Goal: Information Seeking & Learning: Find specific page/section

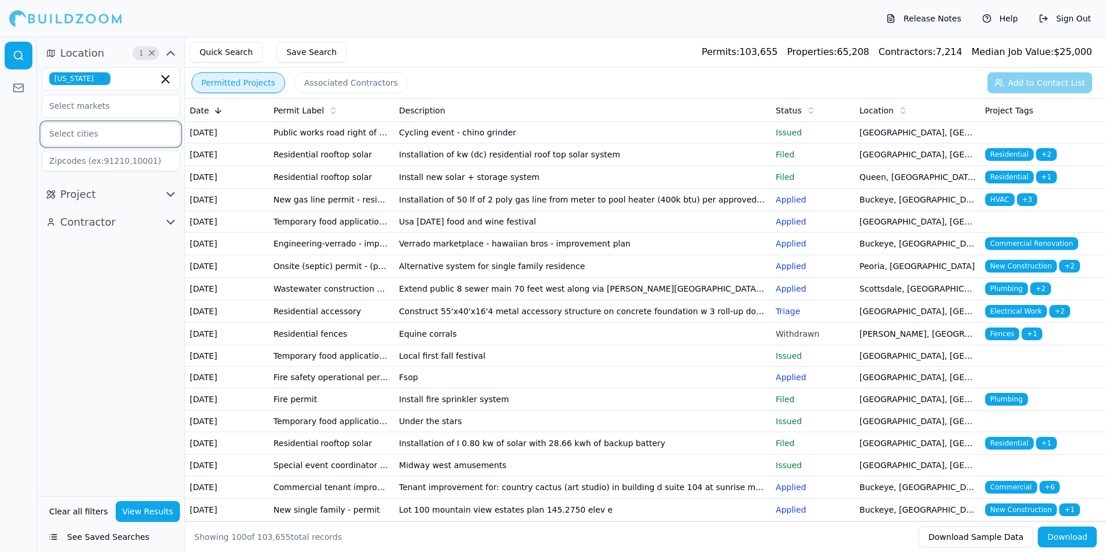
click at [110, 130] on input "text" at bounding box center [103, 133] width 123 height 21
type input "Scottsdale"
click at [101, 160] on div "Scottsdale, [GEOGRAPHIC_DATA]" at bounding box center [111, 166] width 132 height 30
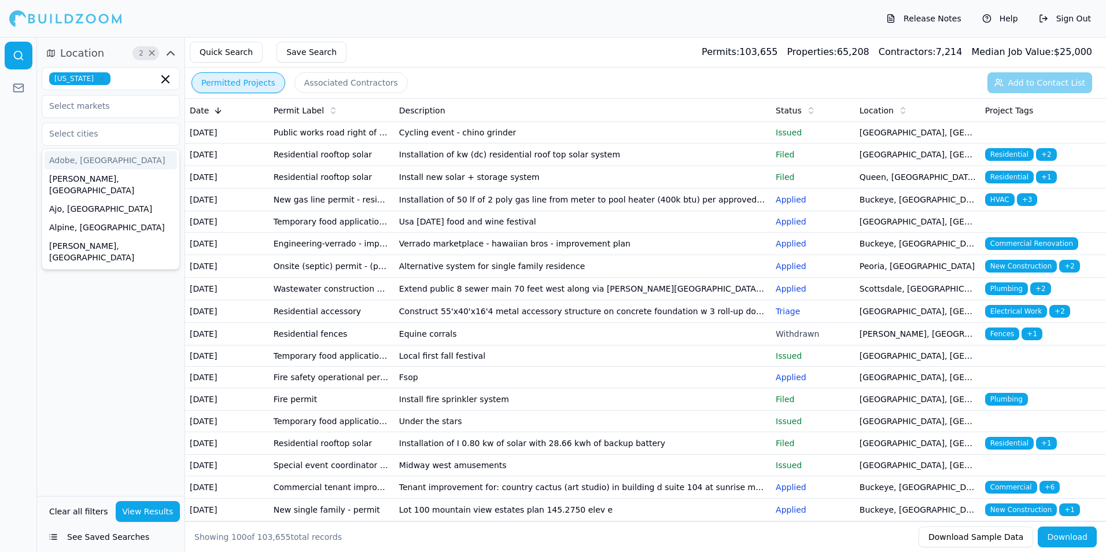
click at [480, 39] on div "Quick Search Save Search Permits: 103,655 Properties: 65,208 Contractors: 7,214…" at bounding box center [645, 52] width 921 height 31
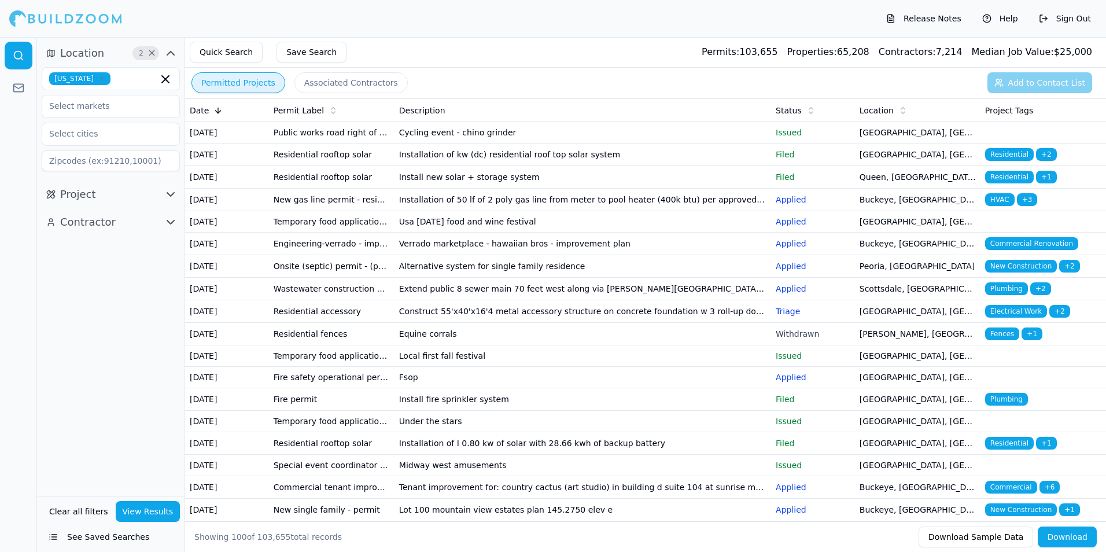
click at [231, 83] on button "Permitted Projects" at bounding box center [238, 82] width 94 height 21
click at [336, 82] on button "Associated Contractors" at bounding box center [350, 82] width 113 height 21
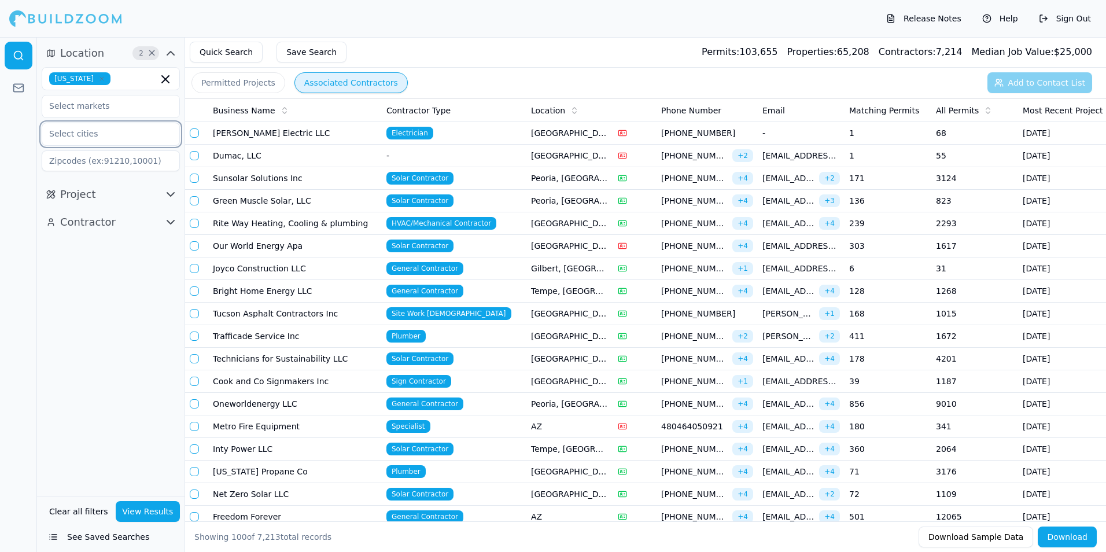
click at [110, 137] on input "text" at bounding box center [103, 133] width 123 height 21
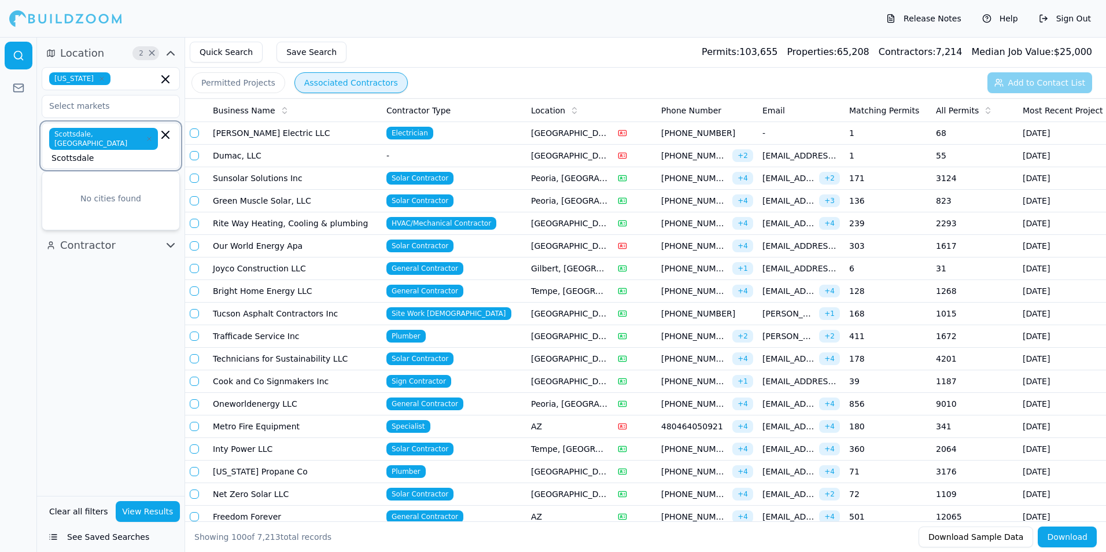
type input "Scottsdale"
click at [84, 132] on span "Scottsdale, [GEOGRAPHIC_DATA]" at bounding box center [103, 139] width 109 height 22
click at [150, 152] on input "Scottsdale" at bounding box center [104, 158] width 106 height 12
click at [19, 147] on div at bounding box center [18, 294] width 37 height 515
click at [145, 511] on button "View Results" at bounding box center [148, 511] width 65 height 21
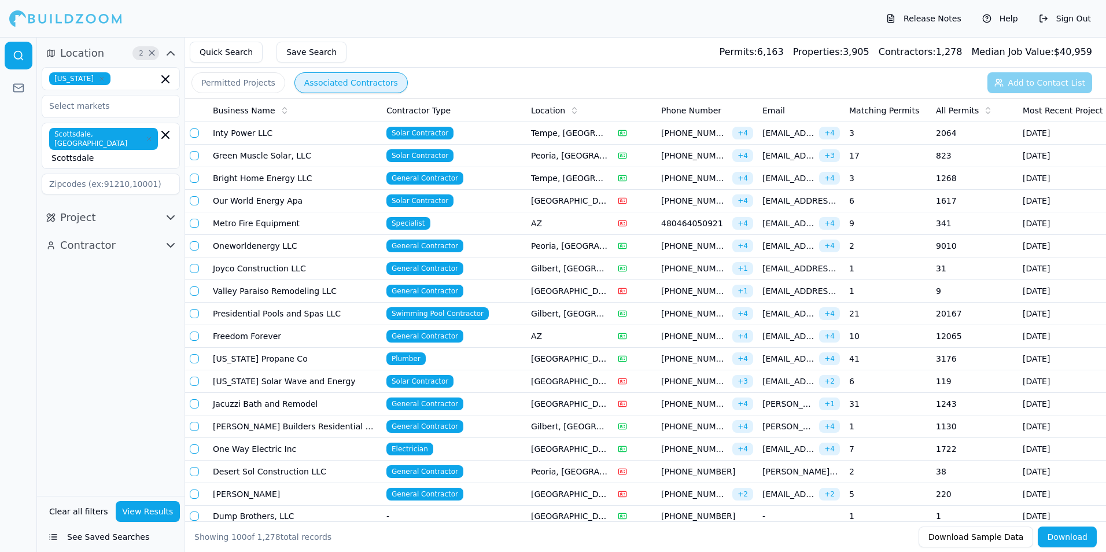
click at [167, 211] on icon "button" at bounding box center [171, 218] width 14 height 14
click at [102, 399] on input at bounding box center [111, 409] width 138 height 21
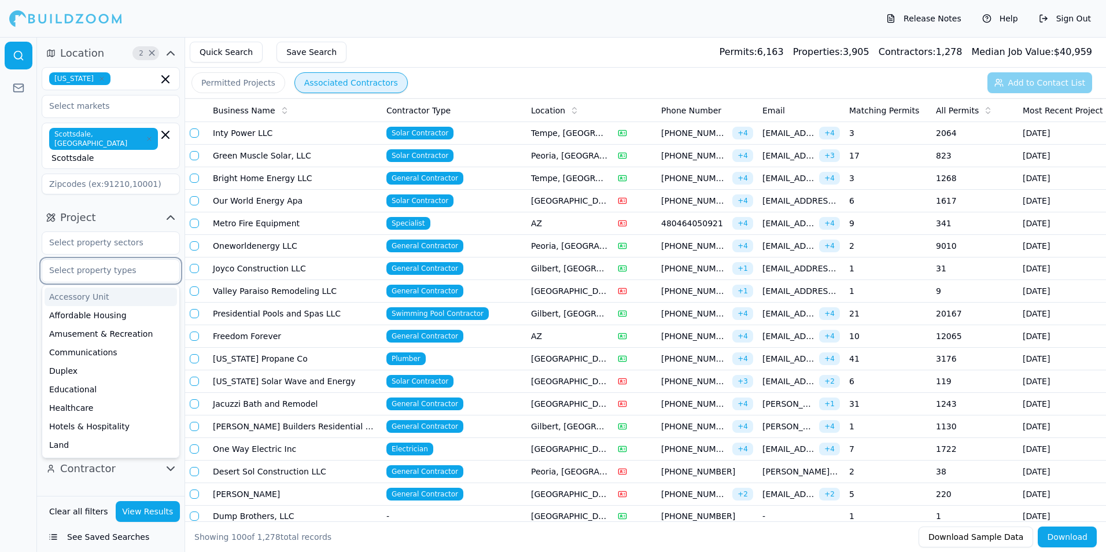
click at [108, 260] on input "text" at bounding box center [103, 270] width 123 height 21
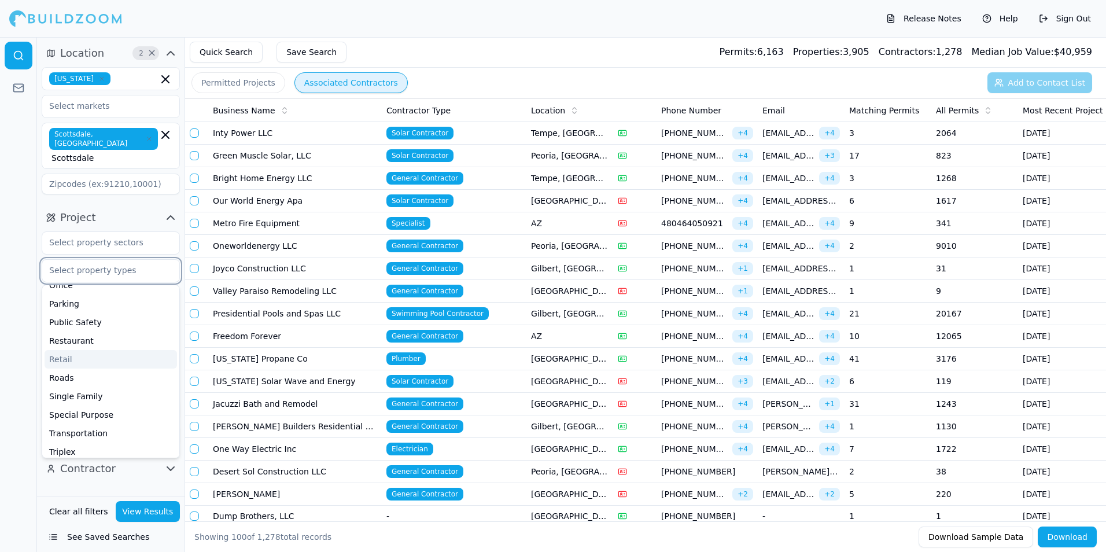
scroll to position [313, 0]
click at [77, 363] on div "Single Family" at bounding box center [111, 372] width 132 height 19
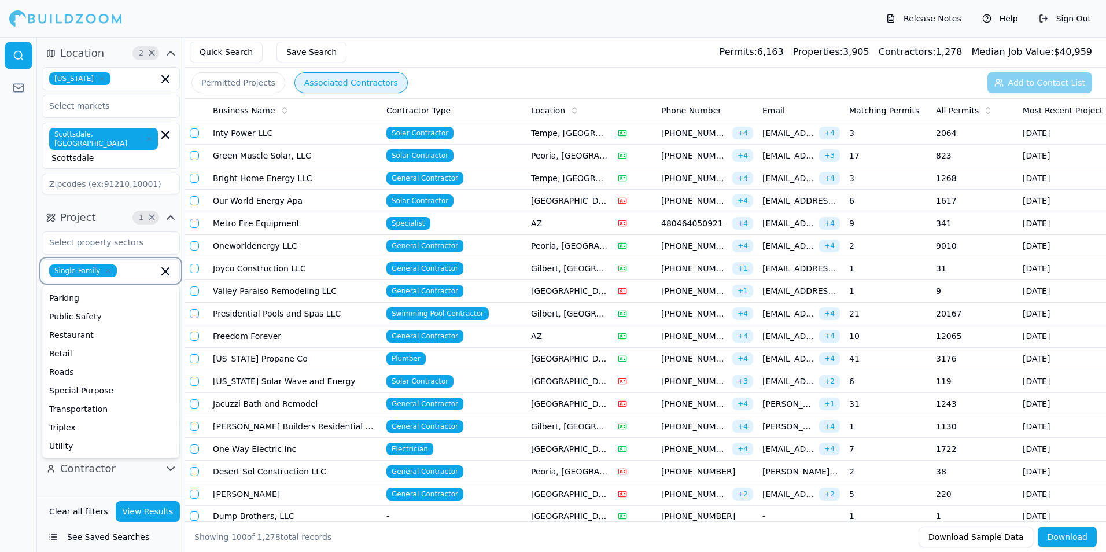
scroll to position [295, 0]
click at [72, 418] on div "Triplex" at bounding box center [111, 427] width 132 height 19
click at [85, 401] on div "Multifamily (Condominium)" at bounding box center [111, 410] width 132 height 19
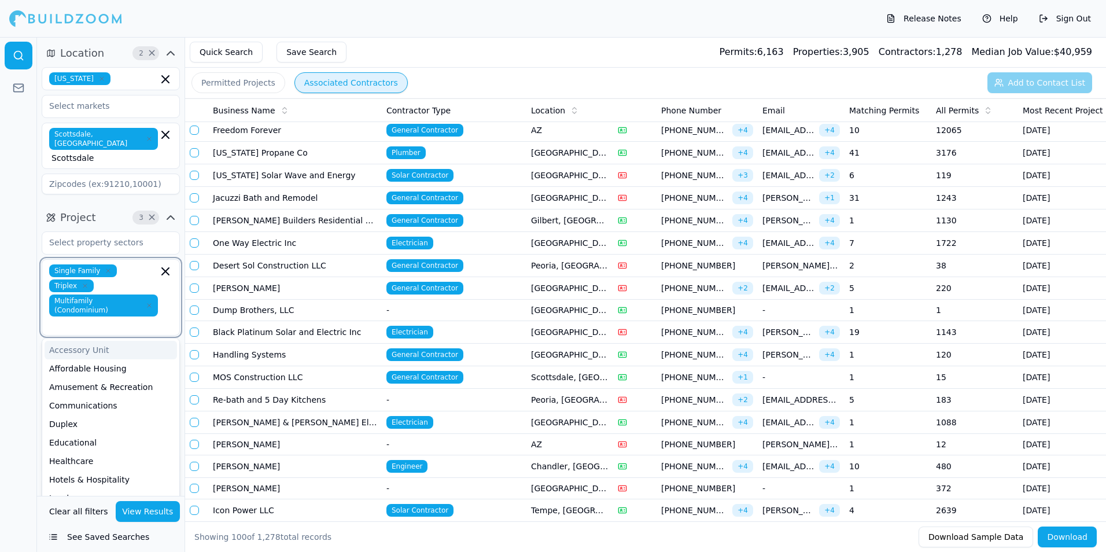
scroll to position [231, 0]
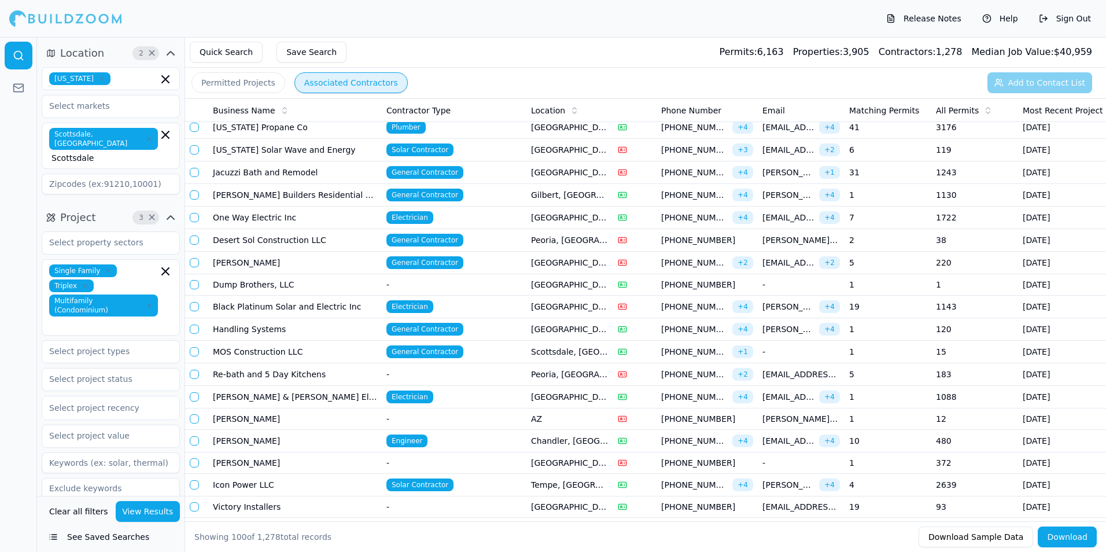
click at [97, 208] on button "Project 3 ×" at bounding box center [111, 217] width 138 height 19
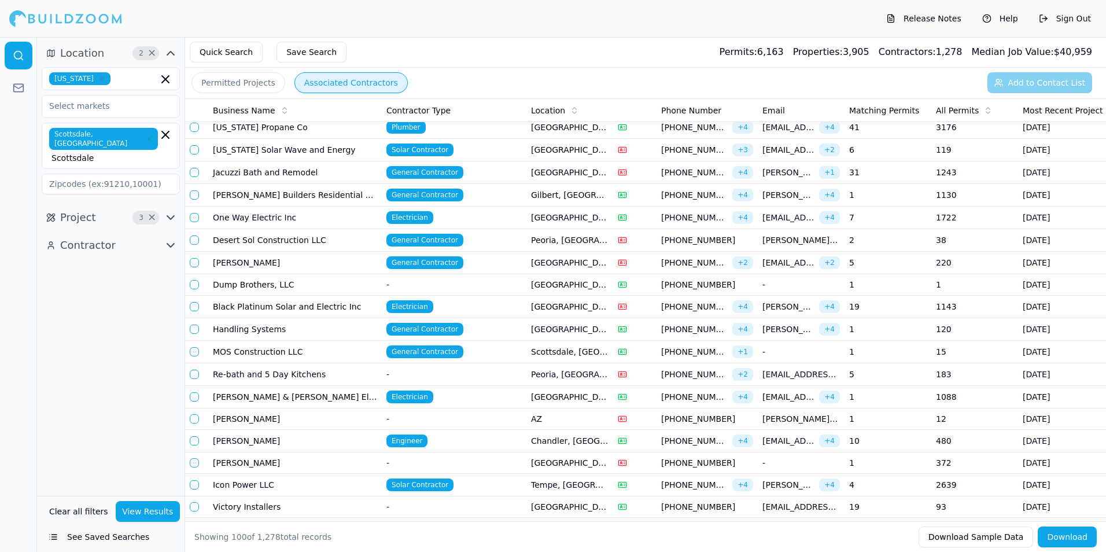
click at [154, 511] on button "View Results" at bounding box center [148, 511] width 65 height 21
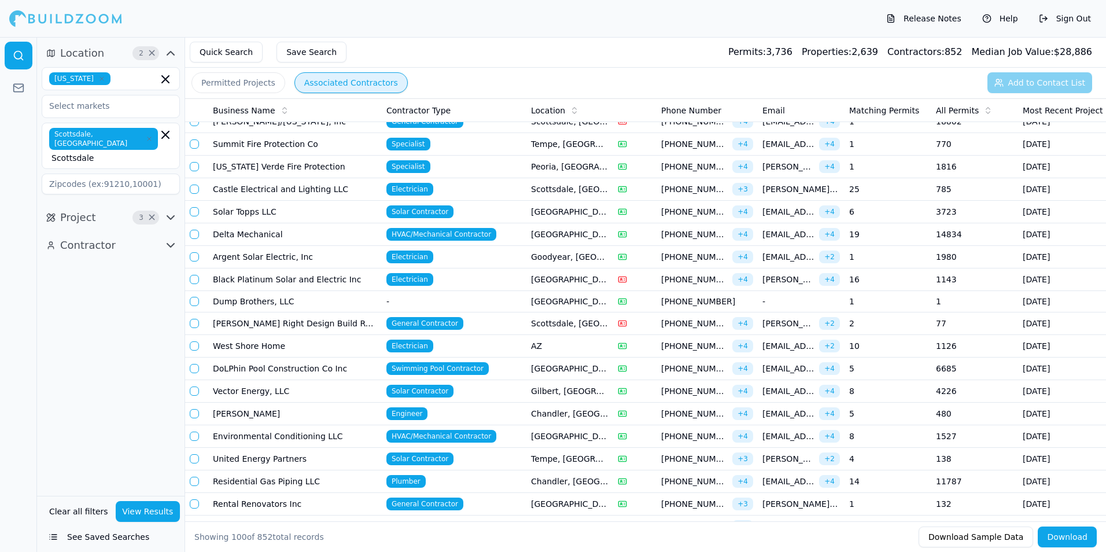
scroll to position [636, 0]
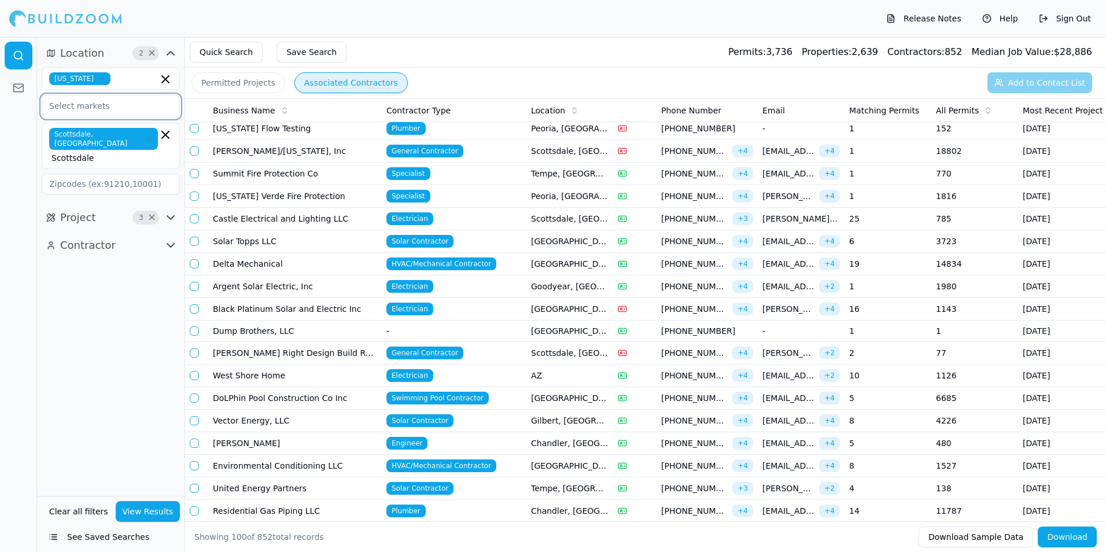
click at [111, 106] on input "text" at bounding box center [103, 105] width 123 height 21
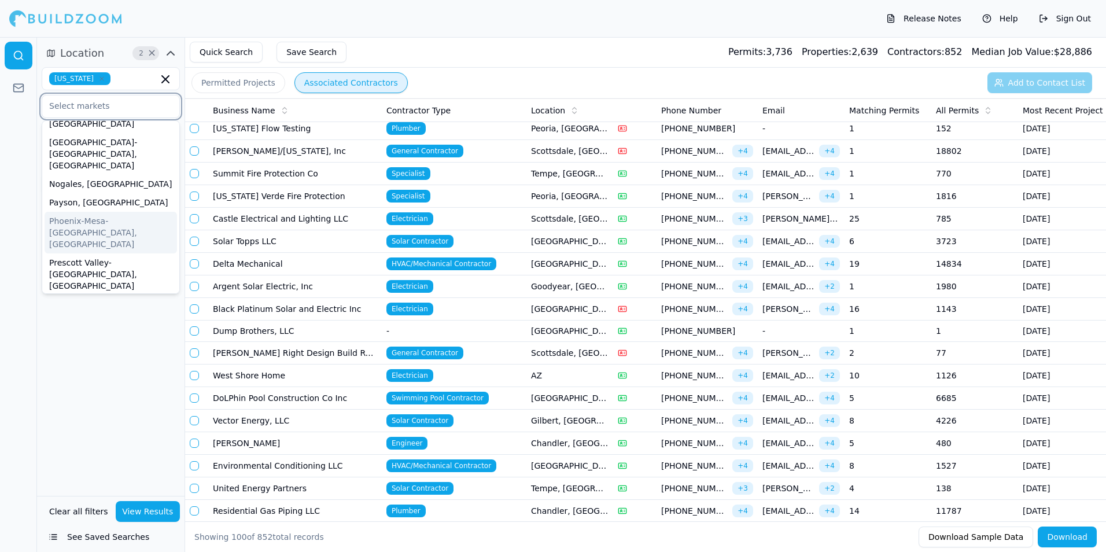
scroll to position [36, 0]
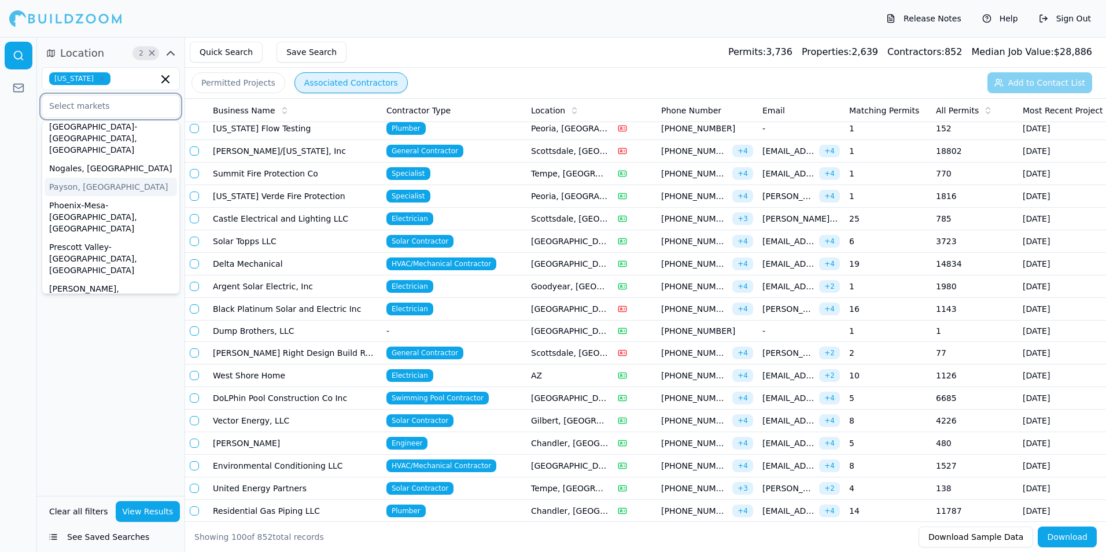
click at [75, 178] on div "Payson, [GEOGRAPHIC_DATA]" at bounding box center [111, 187] width 132 height 19
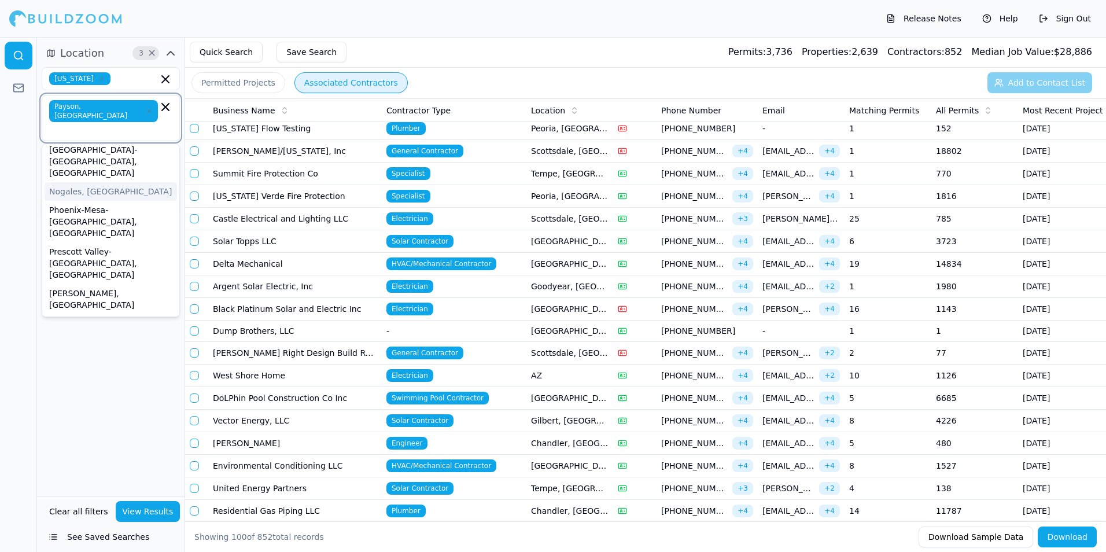
scroll to position [17, 0]
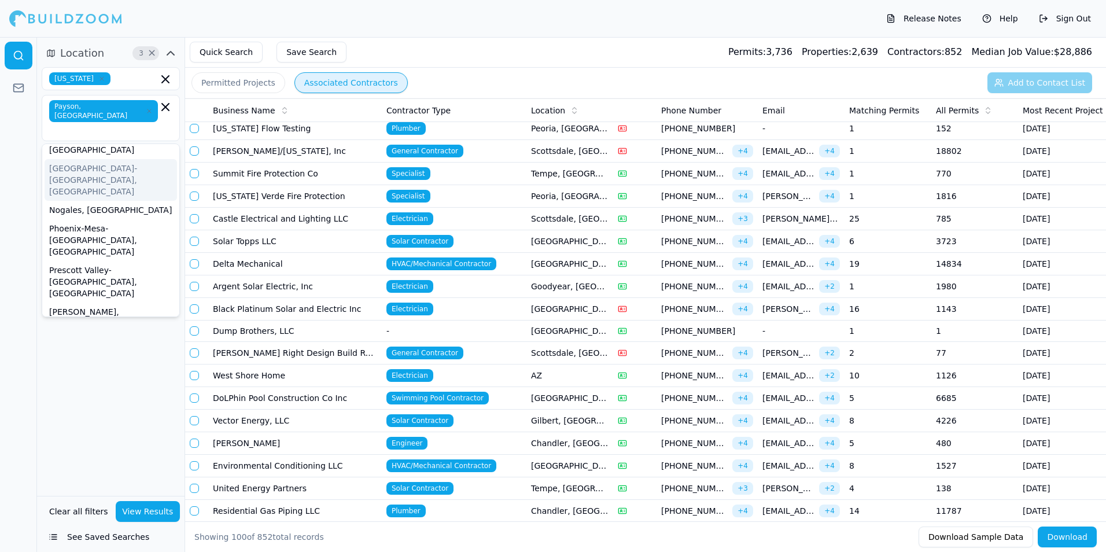
click at [19, 135] on div at bounding box center [18, 294] width 37 height 515
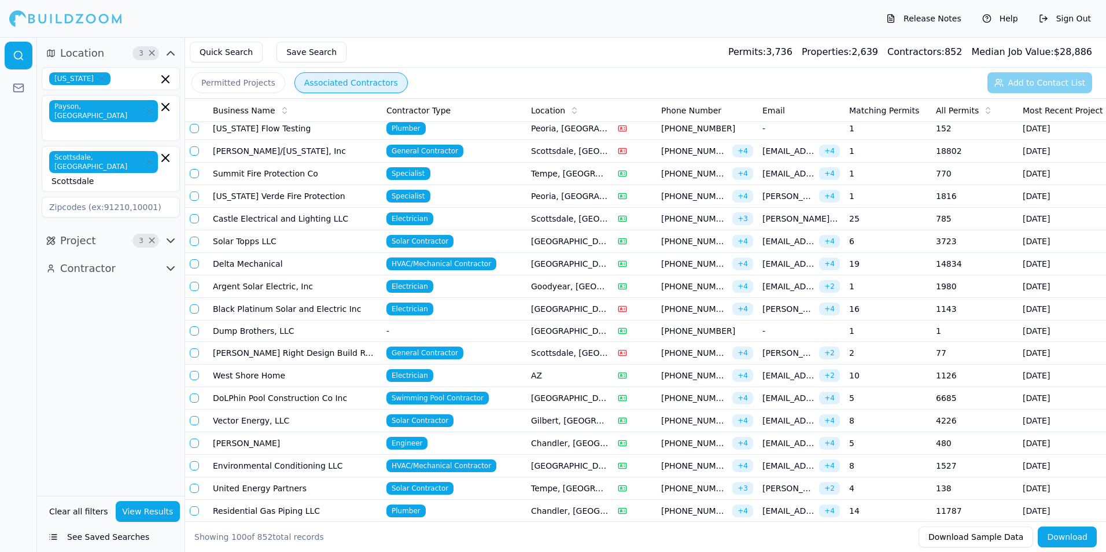
click at [146, 158] on icon "button" at bounding box center [149, 161] width 7 height 7
drag, startPoint x: 101, startPoint y: 131, endPoint x: 37, endPoint y: 145, distance: 65.1
click at [37, 145] on div "Location 2 × [US_STATE] [GEOGRAPHIC_DATA], [GEOGRAPHIC_DATA] [GEOGRAPHIC_DATA] …" at bounding box center [110, 121] width 147 height 164
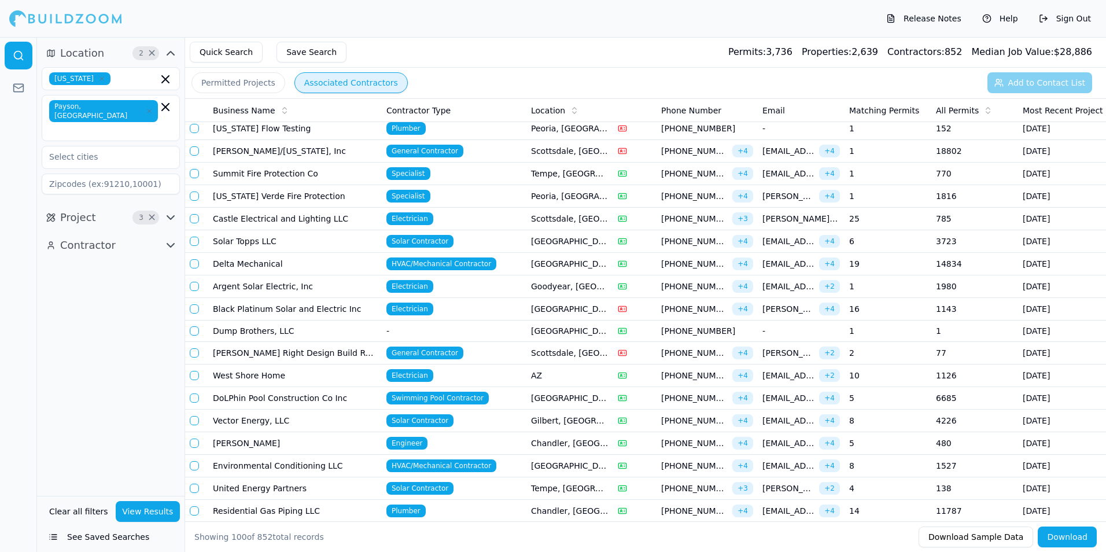
click at [9, 138] on div at bounding box center [18, 294] width 37 height 515
click at [147, 215] on span "×" at bounding box center [151, 218] width 9 height 6
drag, startPoint x: 185, startPoint y: 189, endPoint x: 174, endPoint y: 193, distance: 11.0
click at [183, 190] on div "Location 2 × [US_STATE] [GEOGRAPHIC_DATA], [GEOGRAPHIC_DATA] Project Contractor…" at bounding box center [111, 294] width 148 height 515
click at [174, 211] on icon "button" at bounding box center [171, 218] width 14 height 14
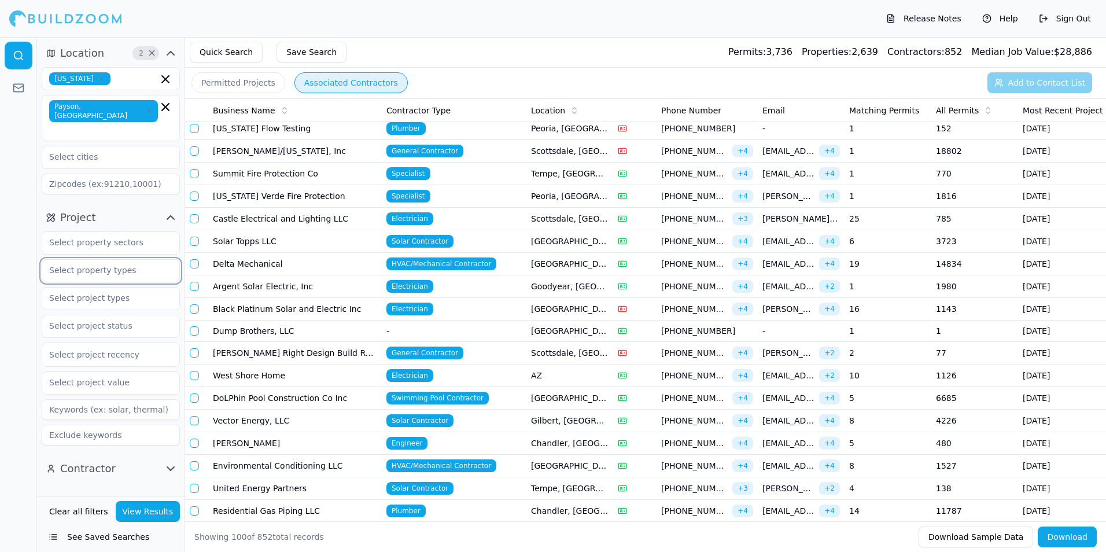
click at [106, 260] on input "text" at bounding box center [103, 270] width 123 height 21
click at [73, 363] on div "Single Family" at bounding box center [111, 372] width 132 height 19
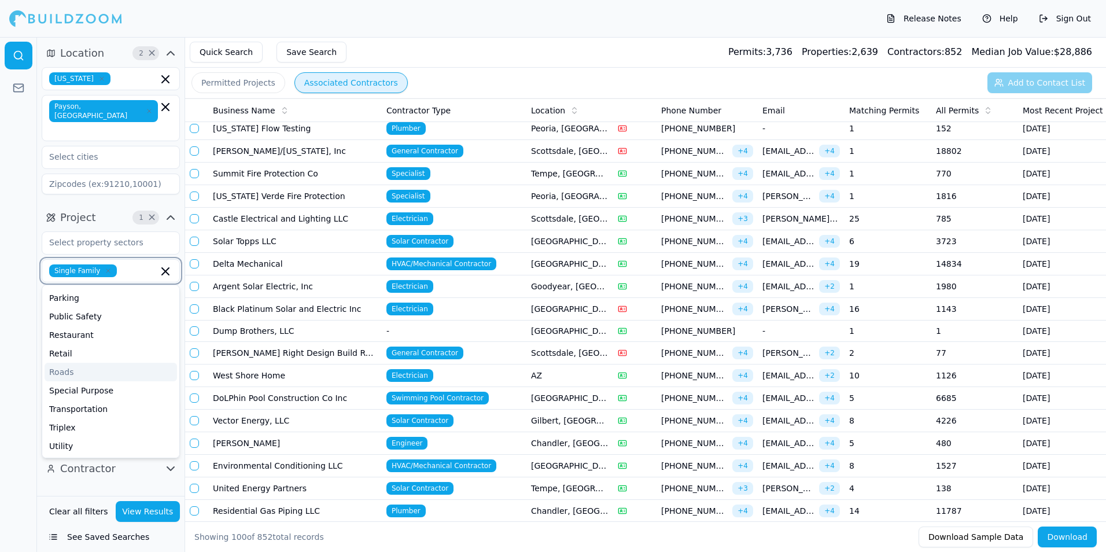
scroll to position [295, 0]
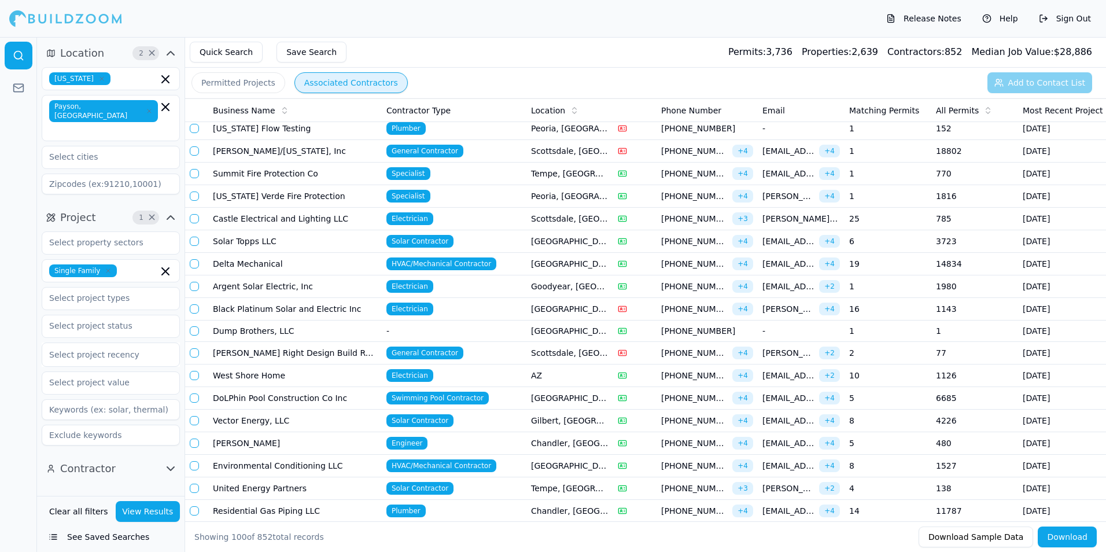
click at [9, 243] on div at bounding box center [18, 294] width 37 height 515
click at [159, 511] on button "View Results" at bounding box center [148, 511] width 65 height 21
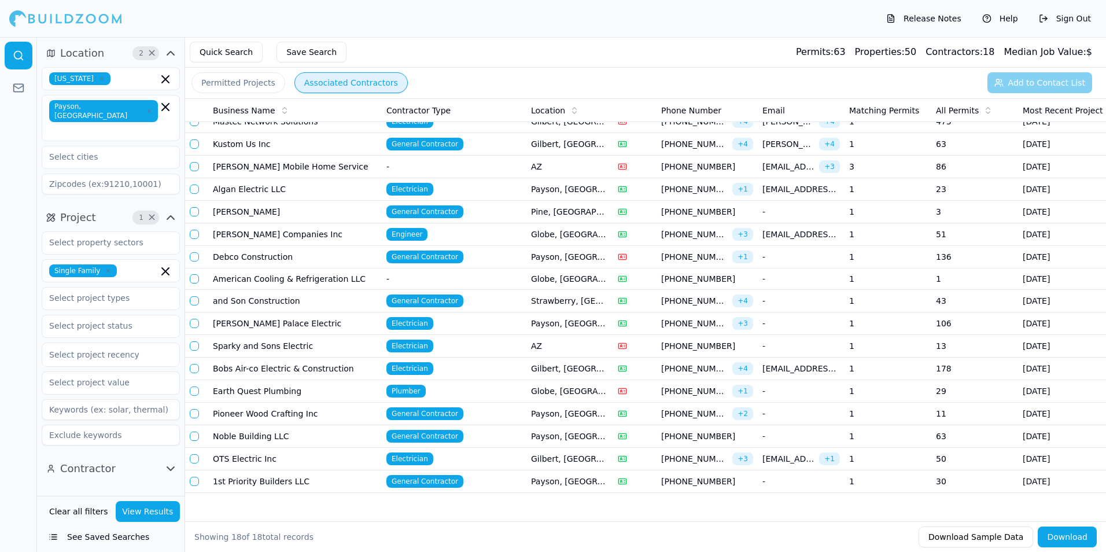
scroll to position [51, 0]
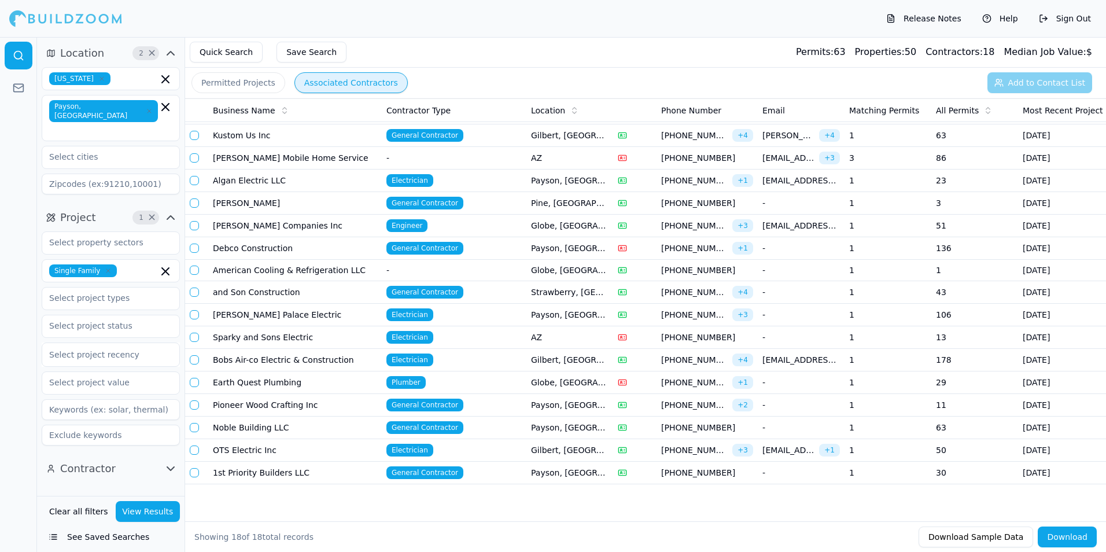
click at [420, 286] on span "General Contractor" at bounding box center [424, 292] width 77 height 13
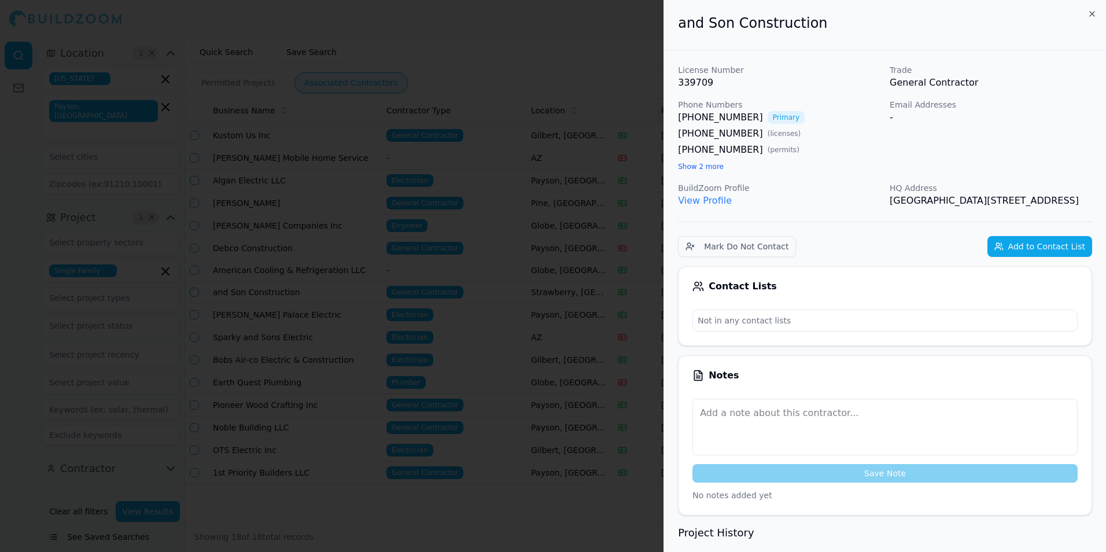
click at [597, 64] on div at bounding box center [553, 276] width 1106 height 552
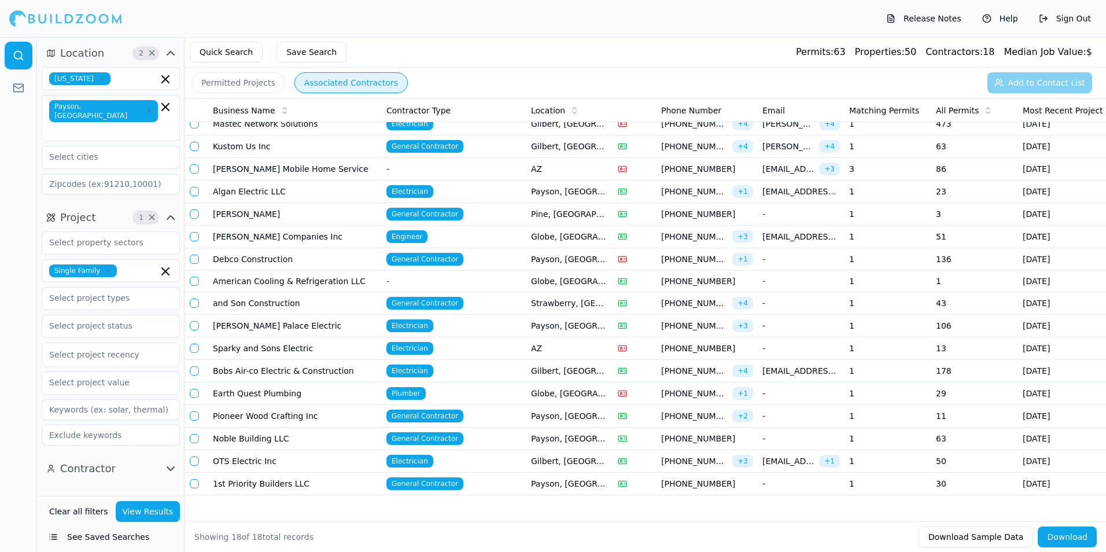
scroll to position [0, 0]
